Goal: Find specific page/section: Find specific page/section

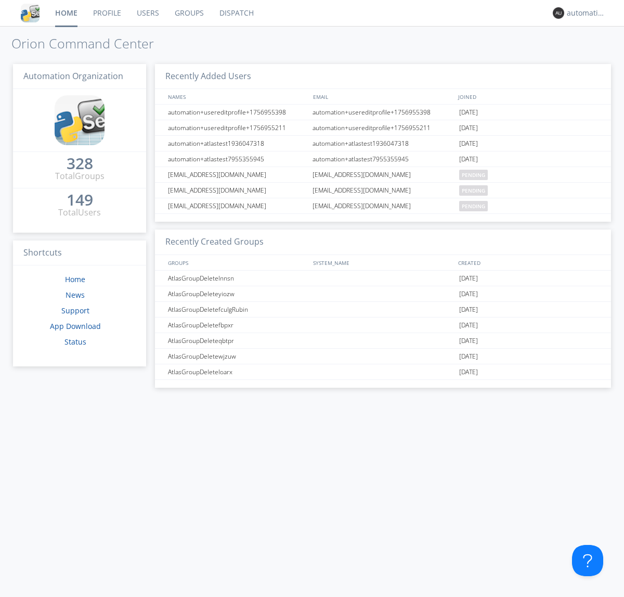
click at [236, 13] on link "Dispatch" at bounding box center [237, 13] width 50 height 26
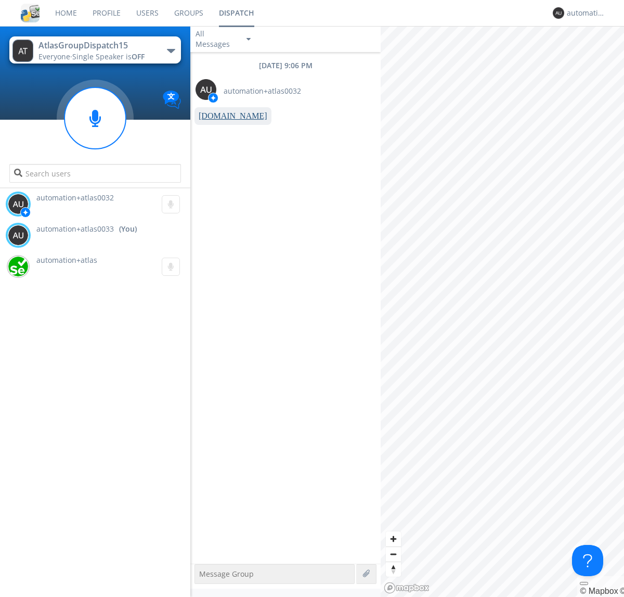
click at [228, 116] on link "[DOMAIN_NAME]" at bounding box center [233, 115] width 69 height 9
type textarea "[URL][DOMAIN_NAME]"
click at [584, 13] on div "automation+atlas0033" at bounding box center [586, 13] width 39 height 10
